Goal: Navigation & Orientation: Find specific page/section

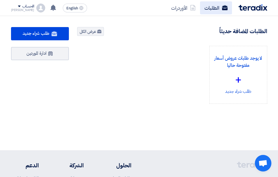
click at [213, 7] on link "الطلبات" at bounding box center [216, 7] width 32 height 13
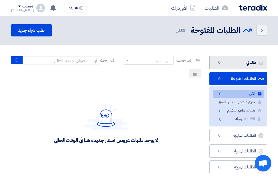
click at [236, 65] on link "طلباتي طلباتي 0" at bounding box center [239, 63] width 58 height 14
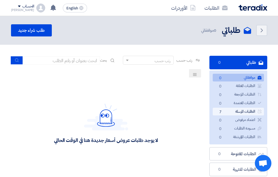
click at [229, 109] on link "الطلبات المرسلة الطلبات المرسلة 7" at bounding box center [238, 112] width 51 height 8
